Goal: Navigation & Orientation: Find specific page/section

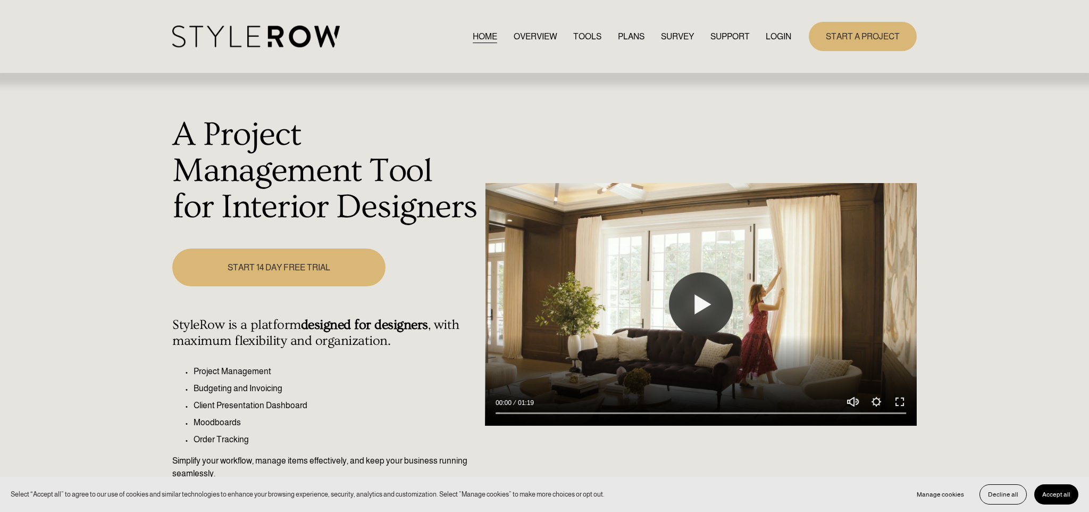
click at [772, 34] on link "LOGIN" at bounding box center [779, 36] width 26 height 14
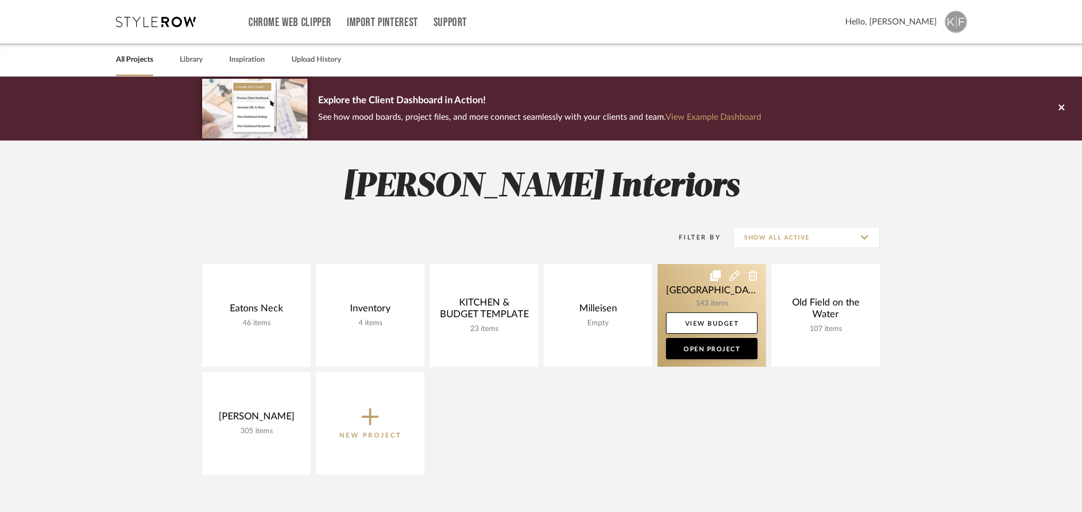
click at [701, 293] on link at bounding box center [711, 315] width 109 height 103
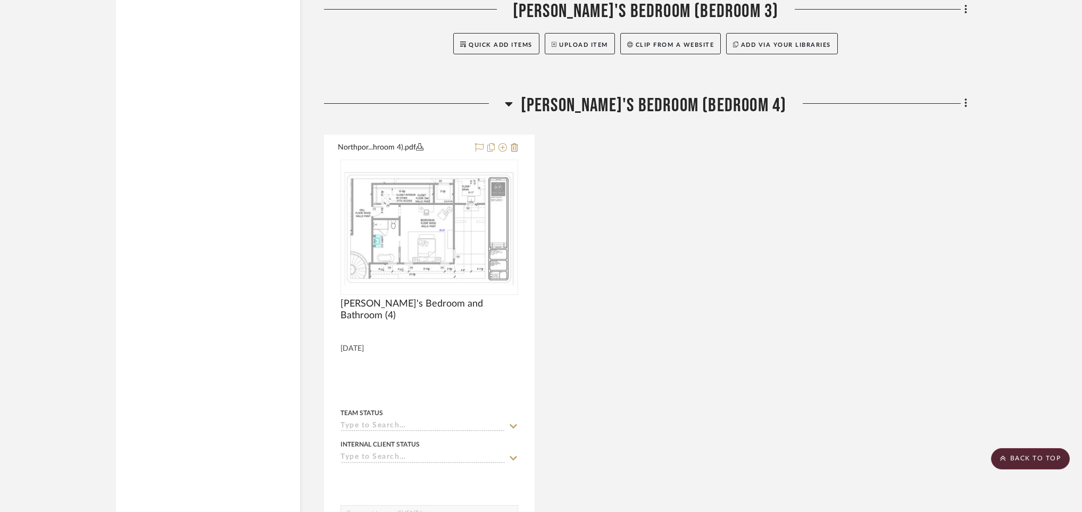
scroll to position [18986, 0]
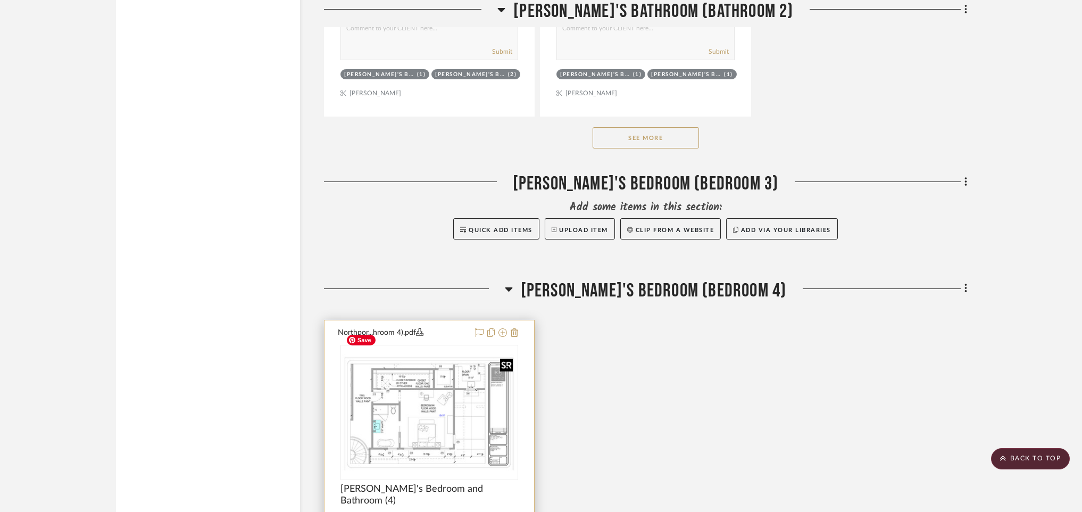
click at [365, 375] on img "0" at bounding box center [429, 412] width 176 height 117
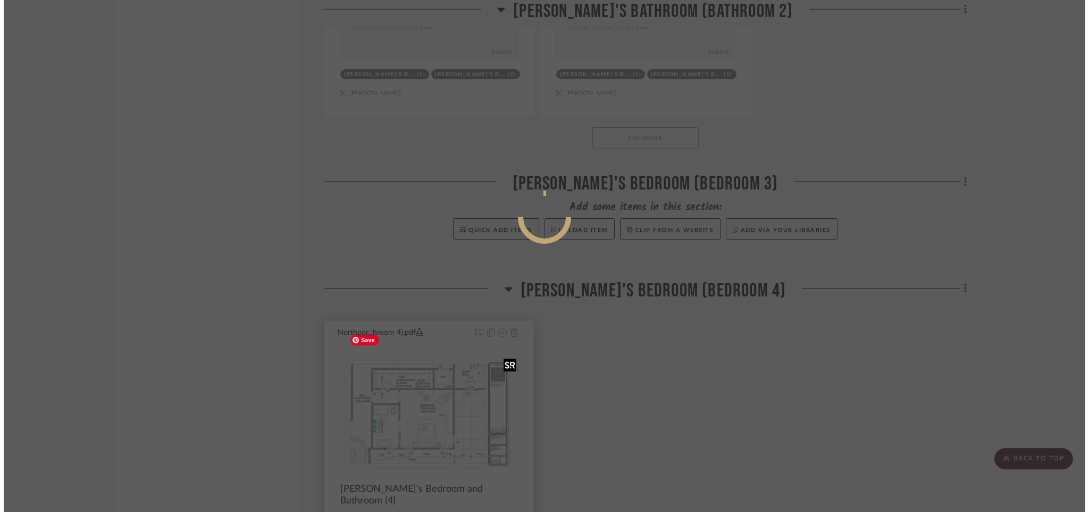
scroll to position [0, 0]
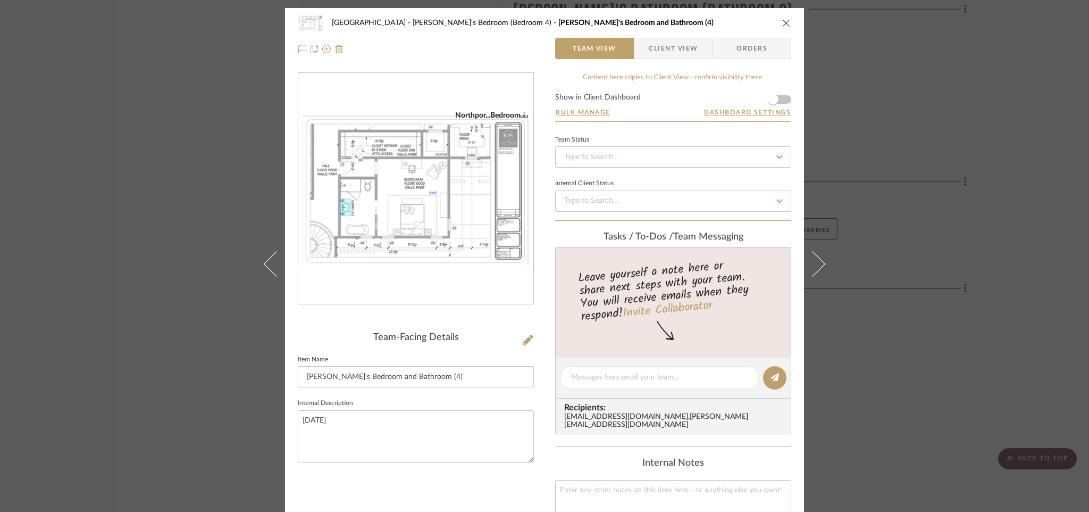
click at [782, 21] on icon "close" at bounding box center [786, 23] width 9 height 9
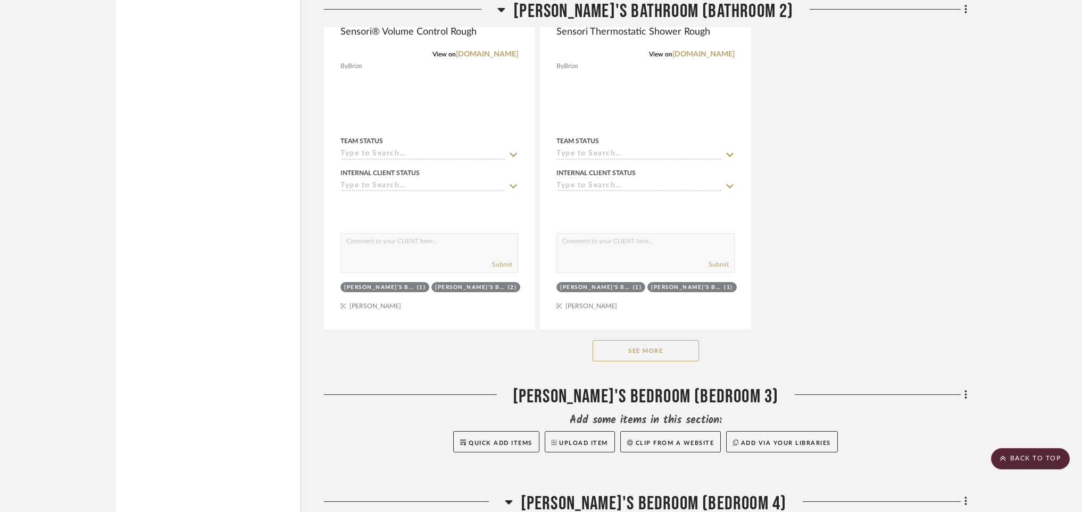
scroll to position [17318, 0]
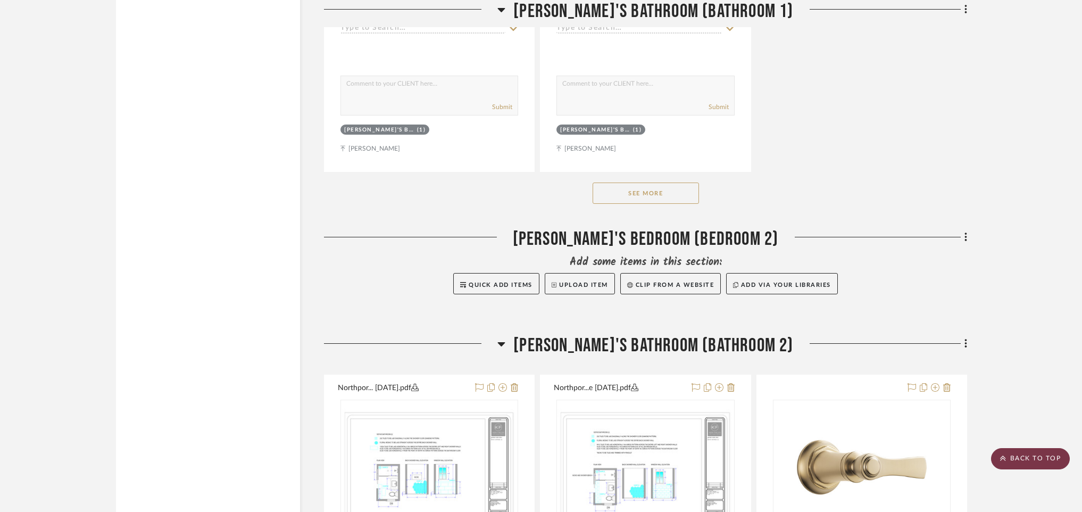
click at [1044, 461] on scroll-to-top-button "BACK TO TOP" at bounding box center [1030, 458] width 79 height 21
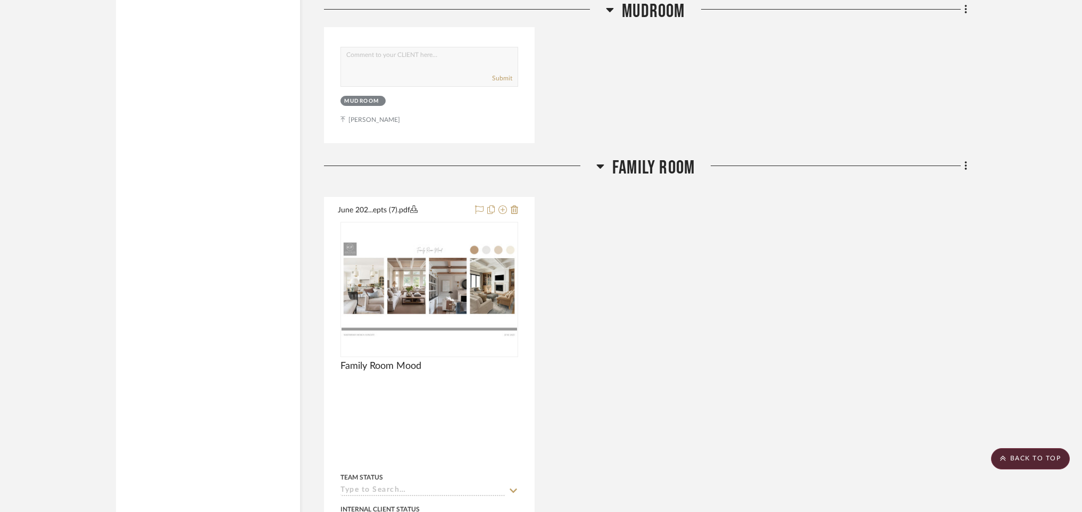
scroll to position [12229, 0]
